Goal: Complete application form

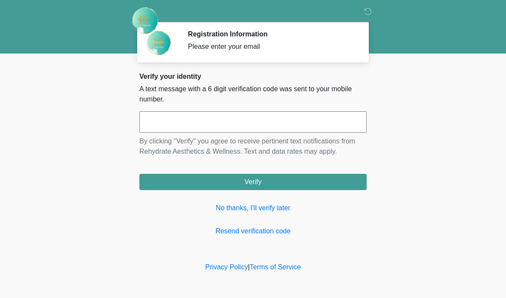
click at [259, 122] on input "text" at bounding box center [252, 121] width 227 height 21
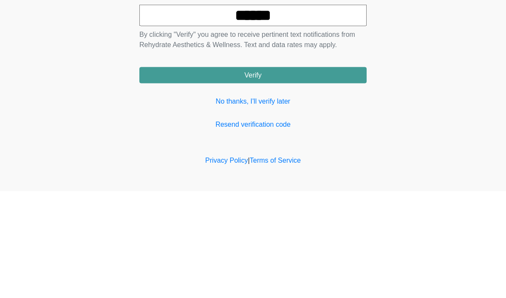
type input "******"
click at [327, 174] on button "Verify" at bounding box center [252, 182] width 227 height 16
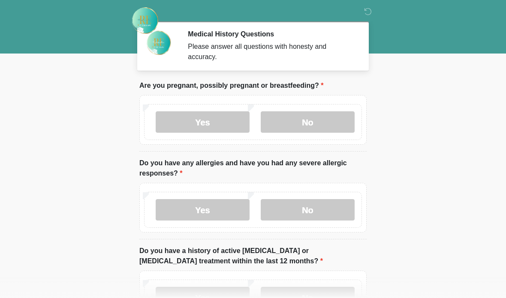
click at [324, 122] on label "No" at bounding box center [308, 121] width 94 height 21
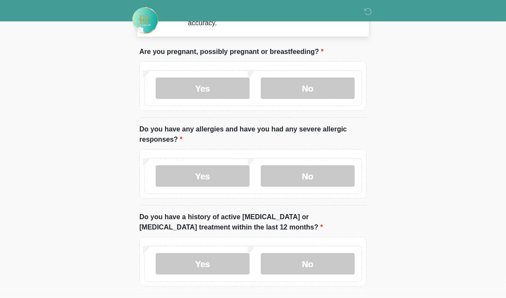
click at [329, 177] on label "No" at bounding box center [308, 176] width 94 height 21
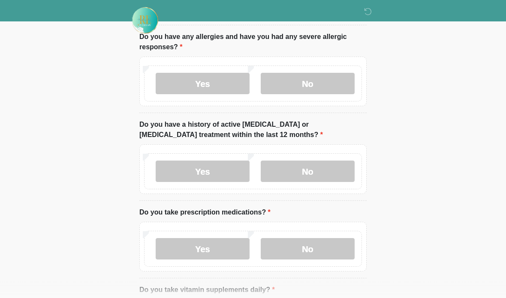
scroll to position [129, 0]
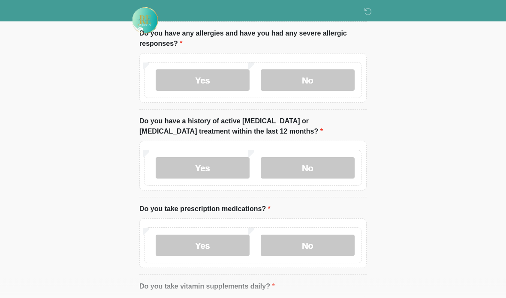
click at [330, 166] on label "No" at bounding box center [308, 168] width 94 height 21
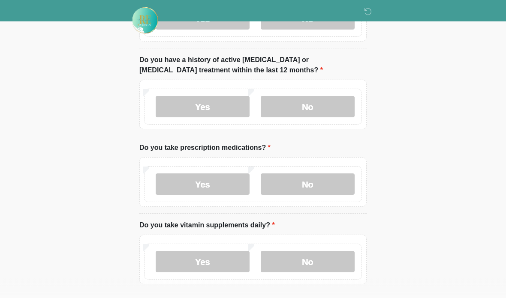
scroll to position [193, 0]
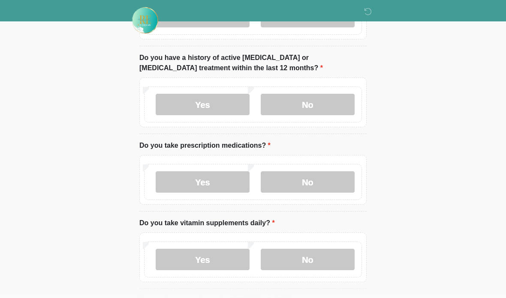
click at [323, 179] on label "No" at bounding box center [308, 182] width 94 height 21
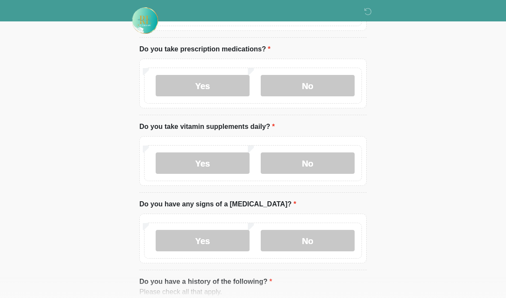
scroll to position [289, 0]
click at [224, 163] on label "Yes" at bounding box center [203, 163] width 94 height 21
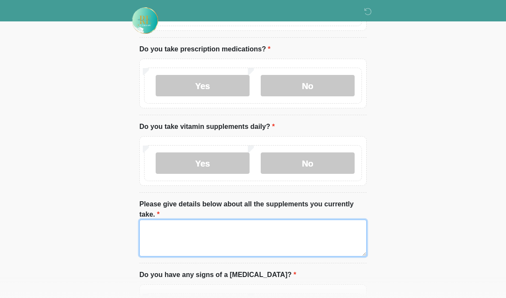
click at [285, 231] on textarea "Please give details below about all the supplements you currently take." at bounding box center [252, 238] width 227 height 37
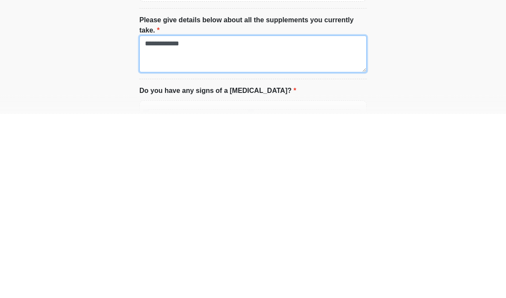
scroll to position [313, 0]
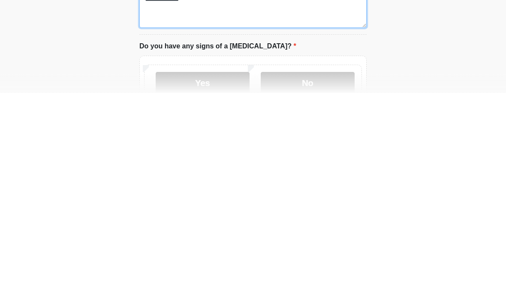
type textarea "**********"
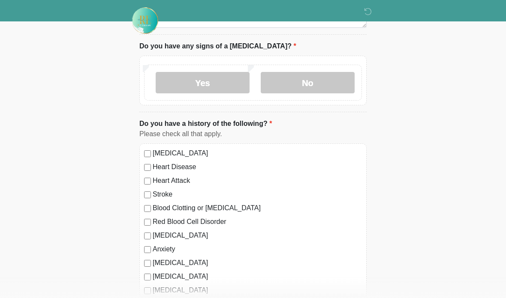
click at [321, 77] on label "No" at bounding box center [308, 82] width 94 height 21
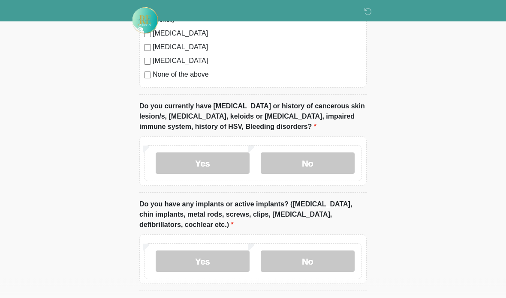
scroll to position [748, 0]
click at [329, 162] on label "No" at bounding box center [308, 163] width 94 height 21
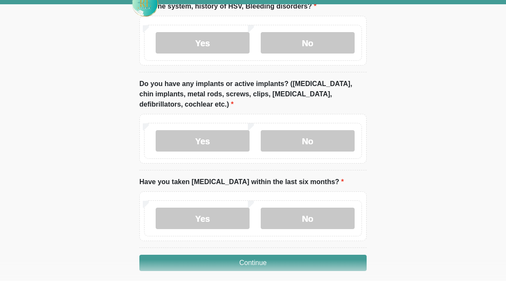
scroll to position [852, 0]
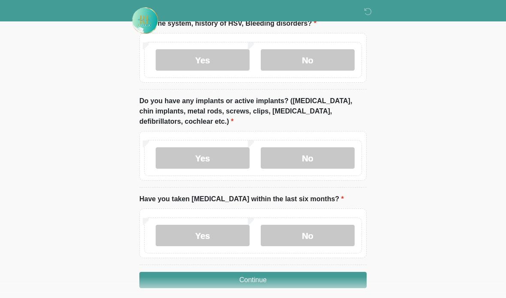
click at [316, 162] on label "No" at bounding box center [308, 157] width 94 height 21
click at [320, 234] on label "No" at bounding box center [308, 235] width 94 height 21
click at [303, 282] on button "Continue" at bounding box center [252, 280] width 227 height 16
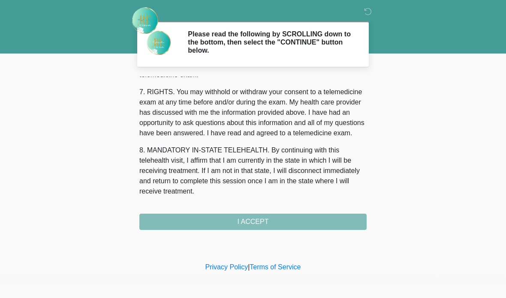
scroll to position [381, 0]
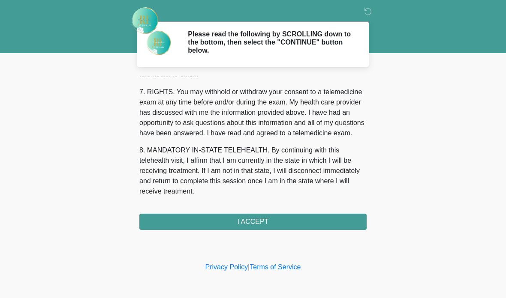
click at [298, 219] on button "I ACCEPT" at bounding box center [252, 222] width 227 height 16
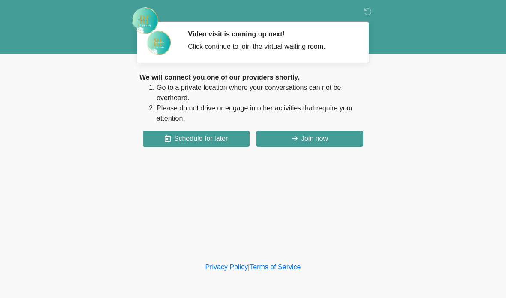
click at [338, 138] on button "Join now" at bounding box center [309, 139] width 107 height 16
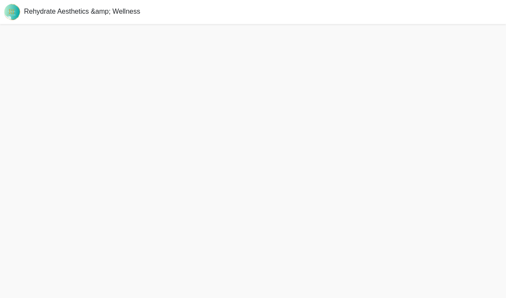
scroll to position [37, 0]
